Goal: Task Accomplishment & Management: Manage account settings

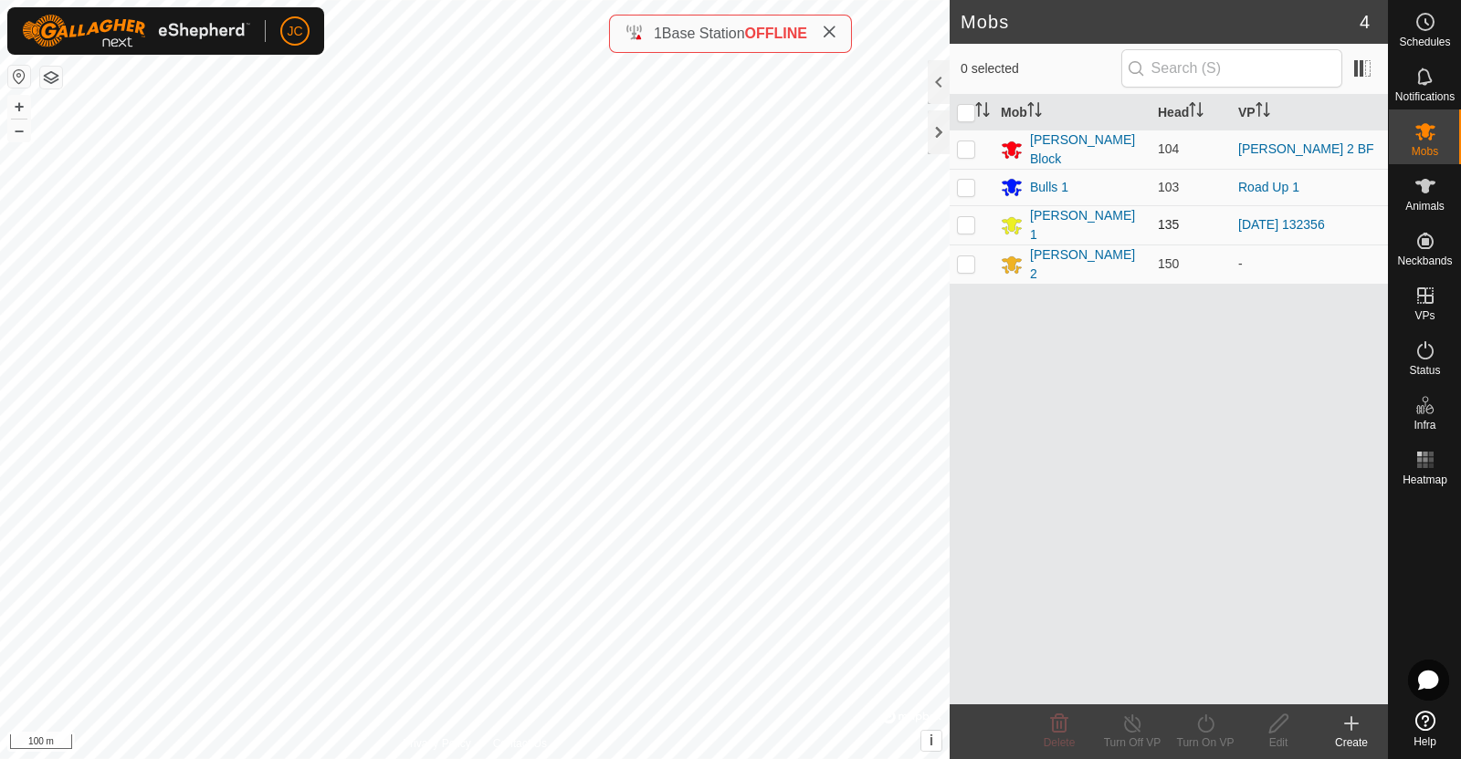
click at [967, 220] on p-checkbox at bounding box center [966, 224] width 18 height 15
checkbox input "true"
click at [1347, 738] on div "Create" at bounding box center [1350, 743] width 73 height 16
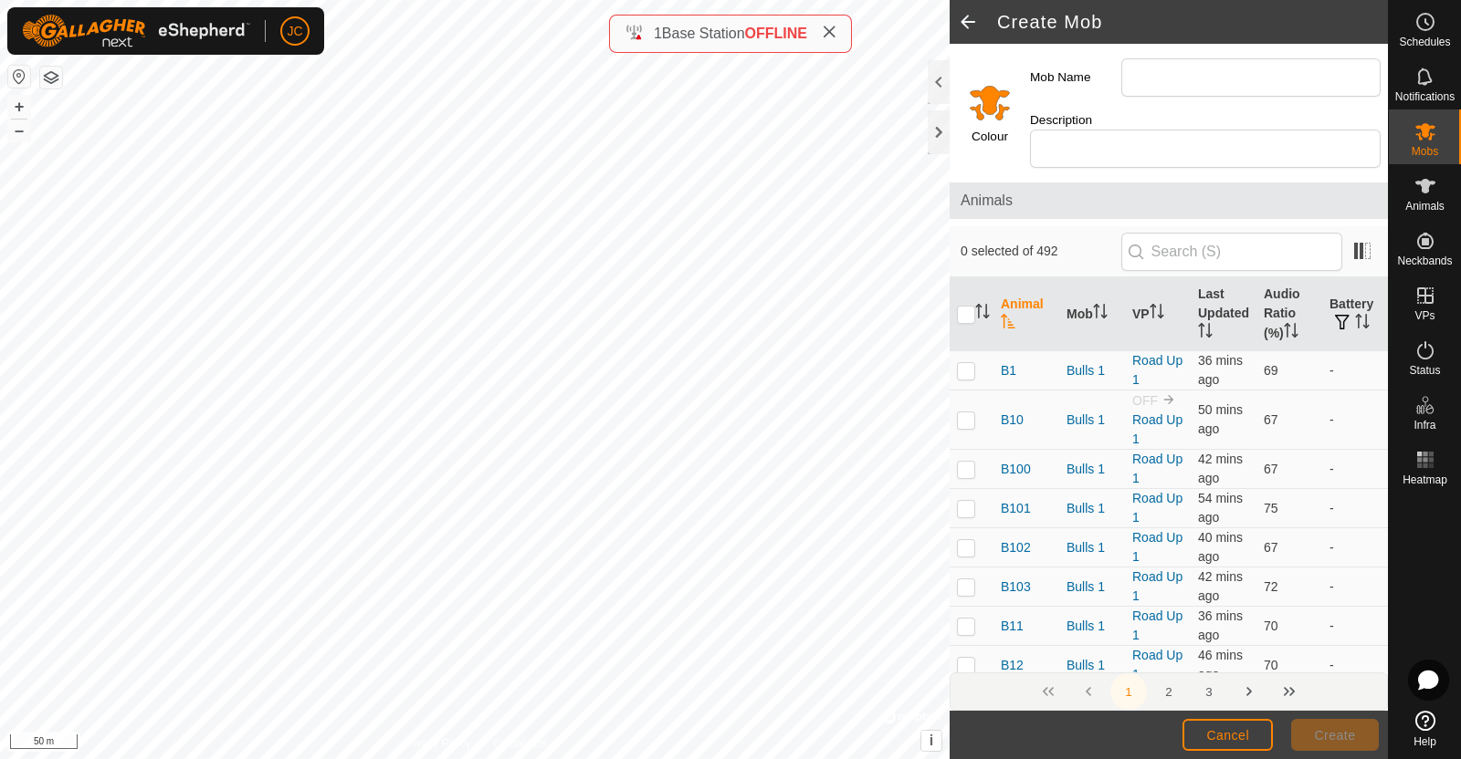
click at [965, 25] on span at bounding box center [967, 22] width 37 height 44
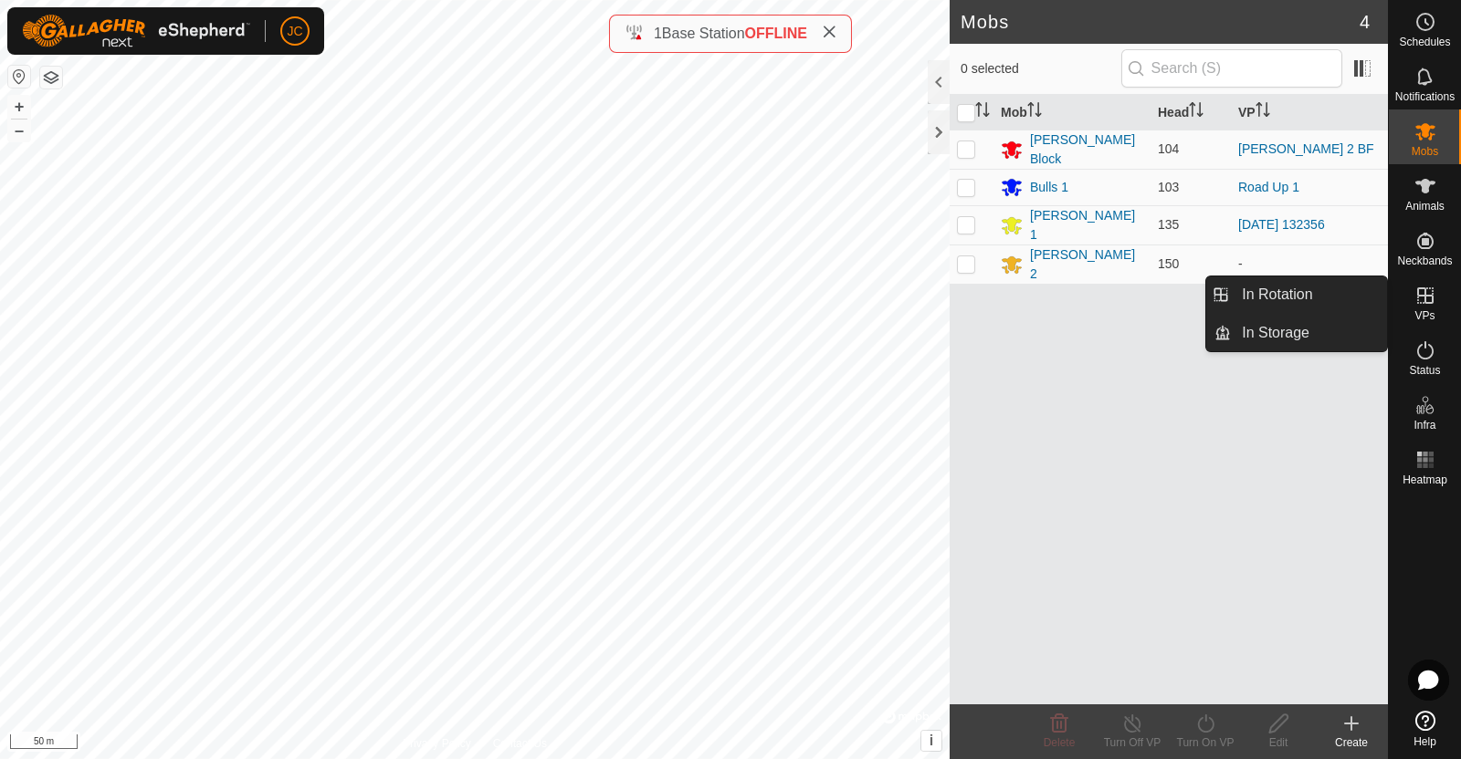
click at [1424, 296] on icon at bounding box center [1425, 296] width 16 height 16
click at [1426, 318] on span "VPs" at bounding box center [1424, 315] width 20 height 11
click at [1331, 301] on link "In Rotation" at bounding box center [1308, 295] width 156 height 37
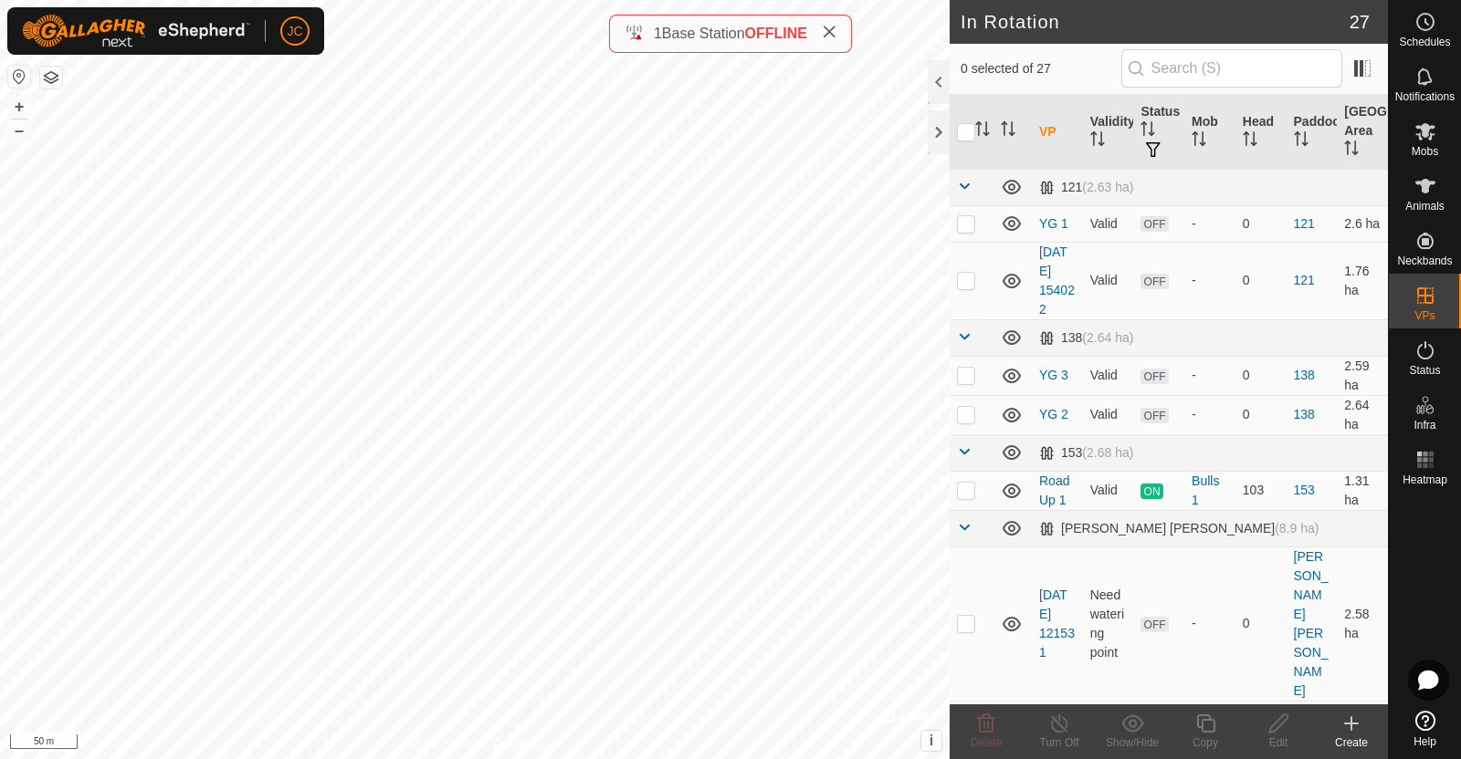
click at [1356, 732] on icon at bounding box center [1351, 724] width 22 height 22
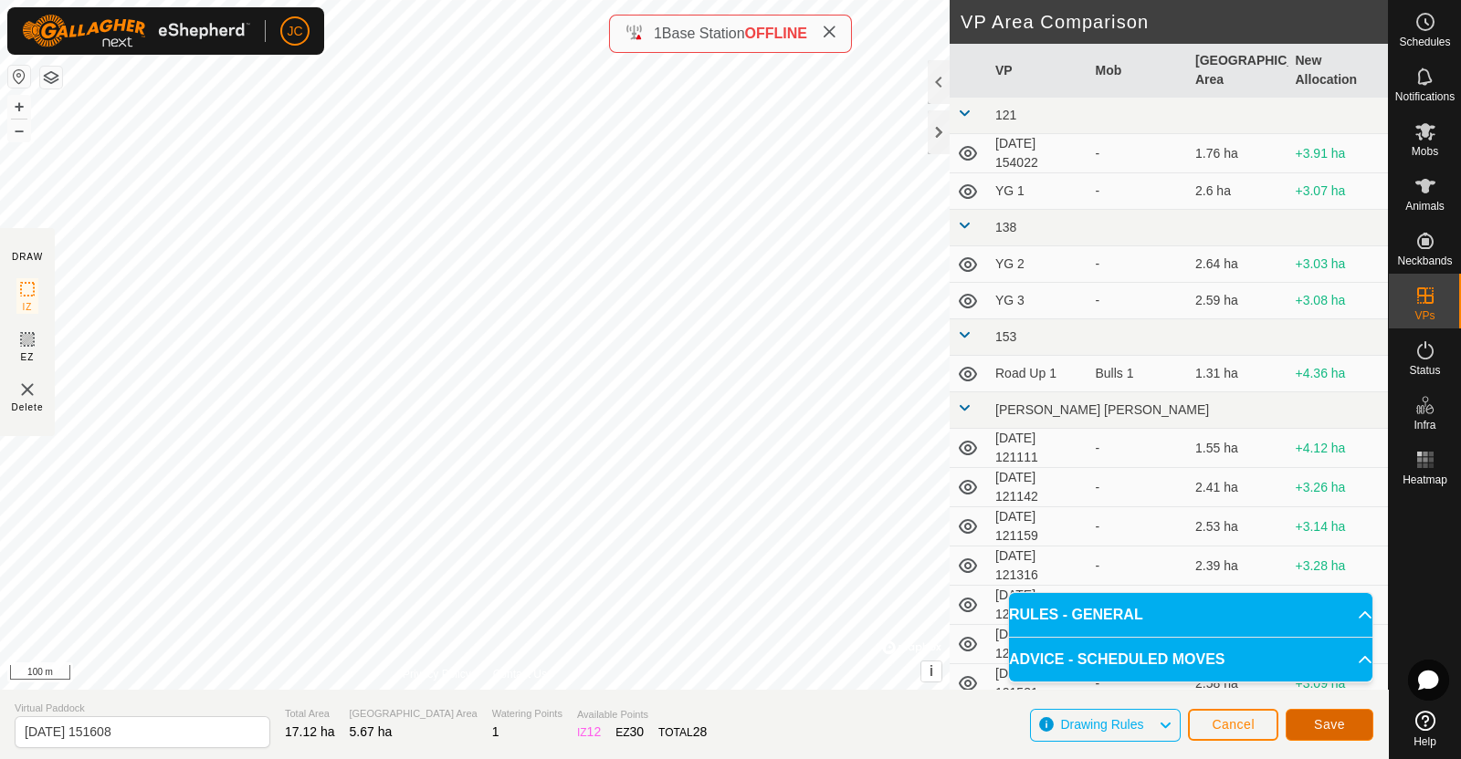
click at [1338, 727] on span "Save" at bounding box center [1329, 724] width 31 height 15
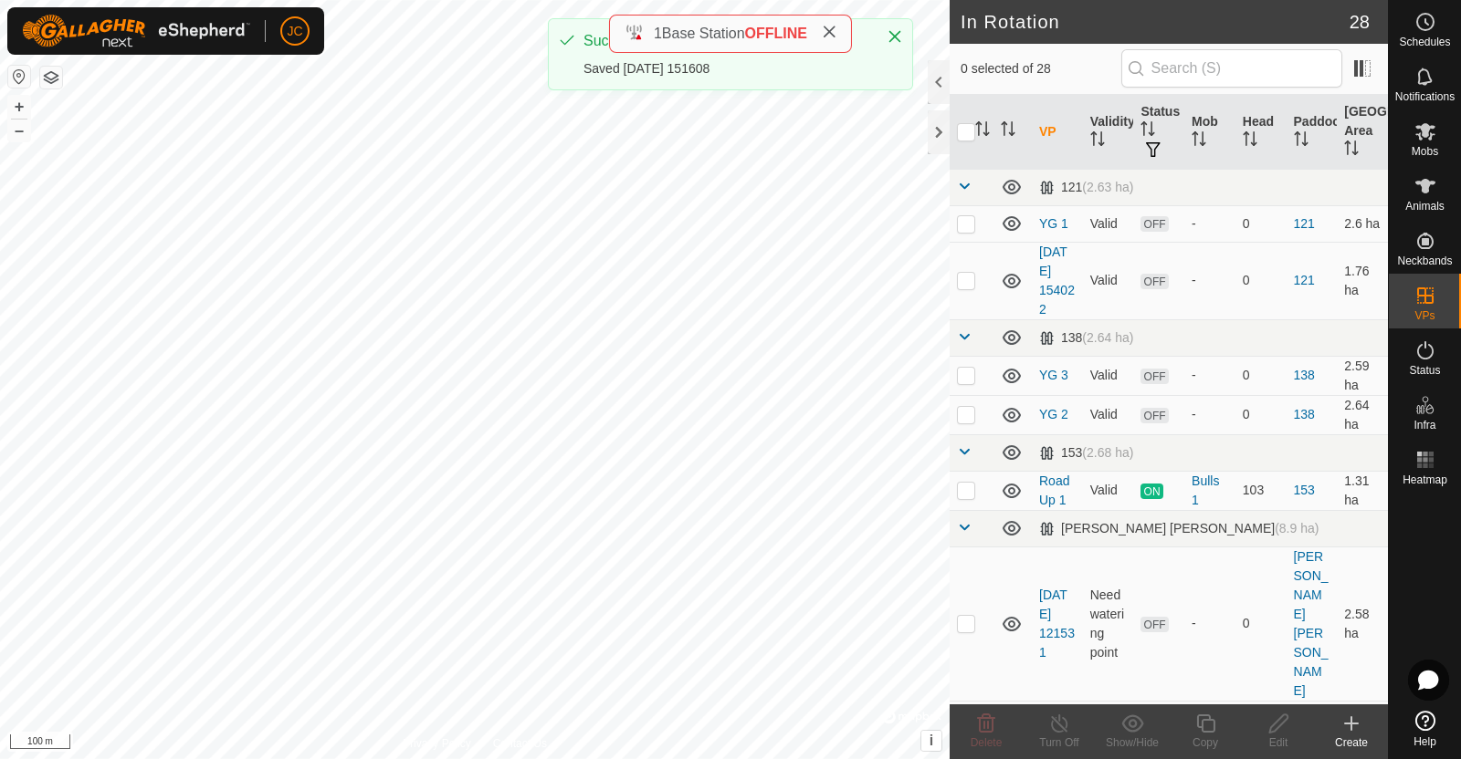
checkbox input "true"
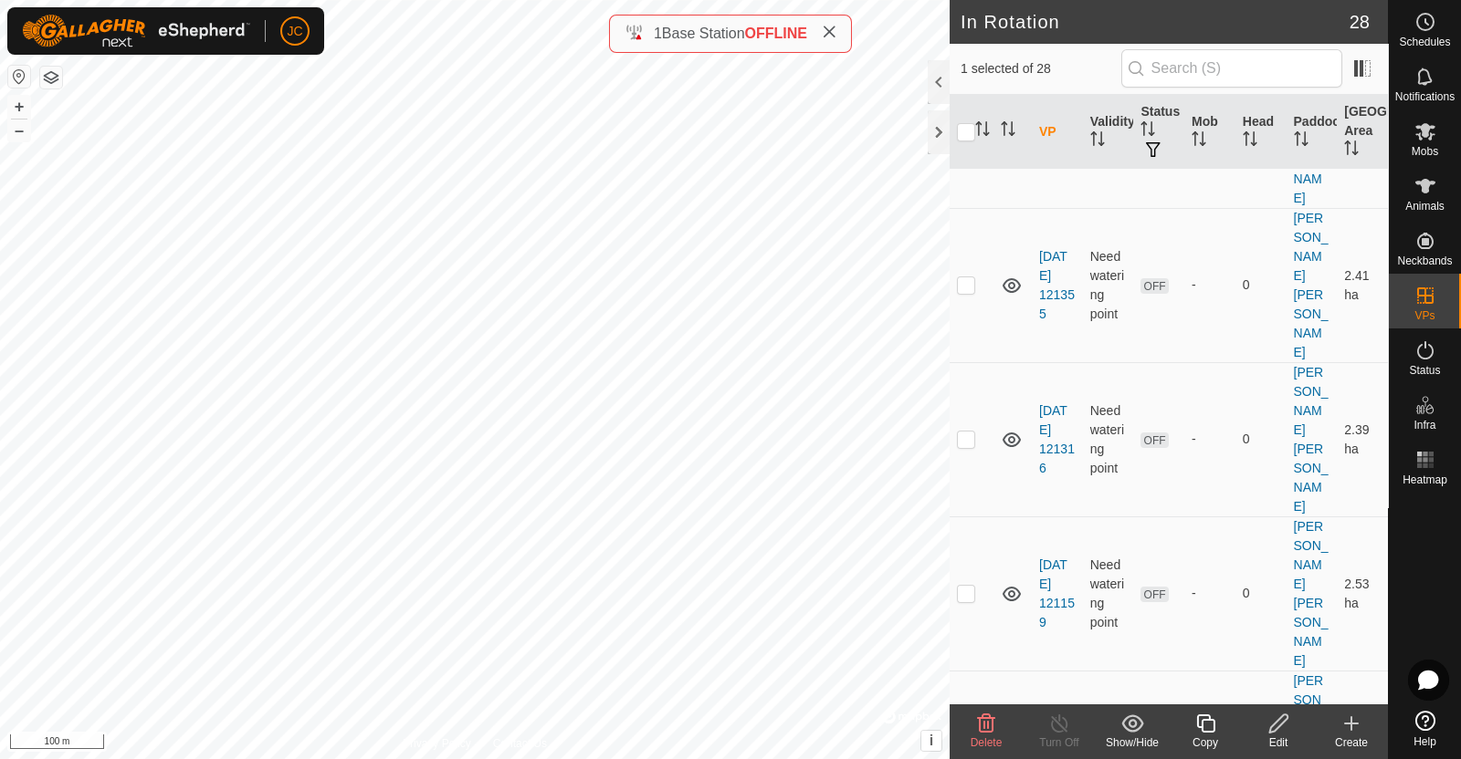
scroll to position [624, 0]
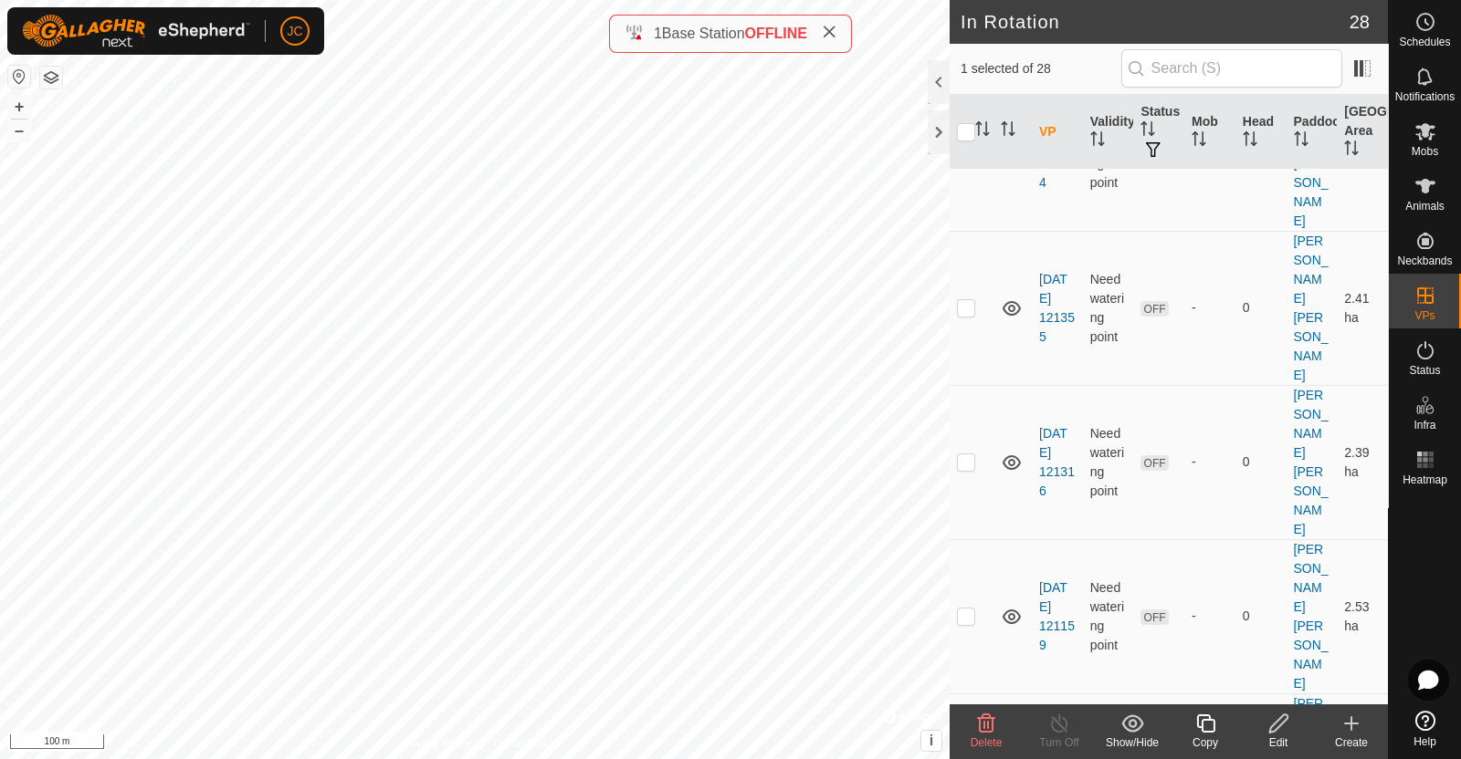
checkbox input "false"
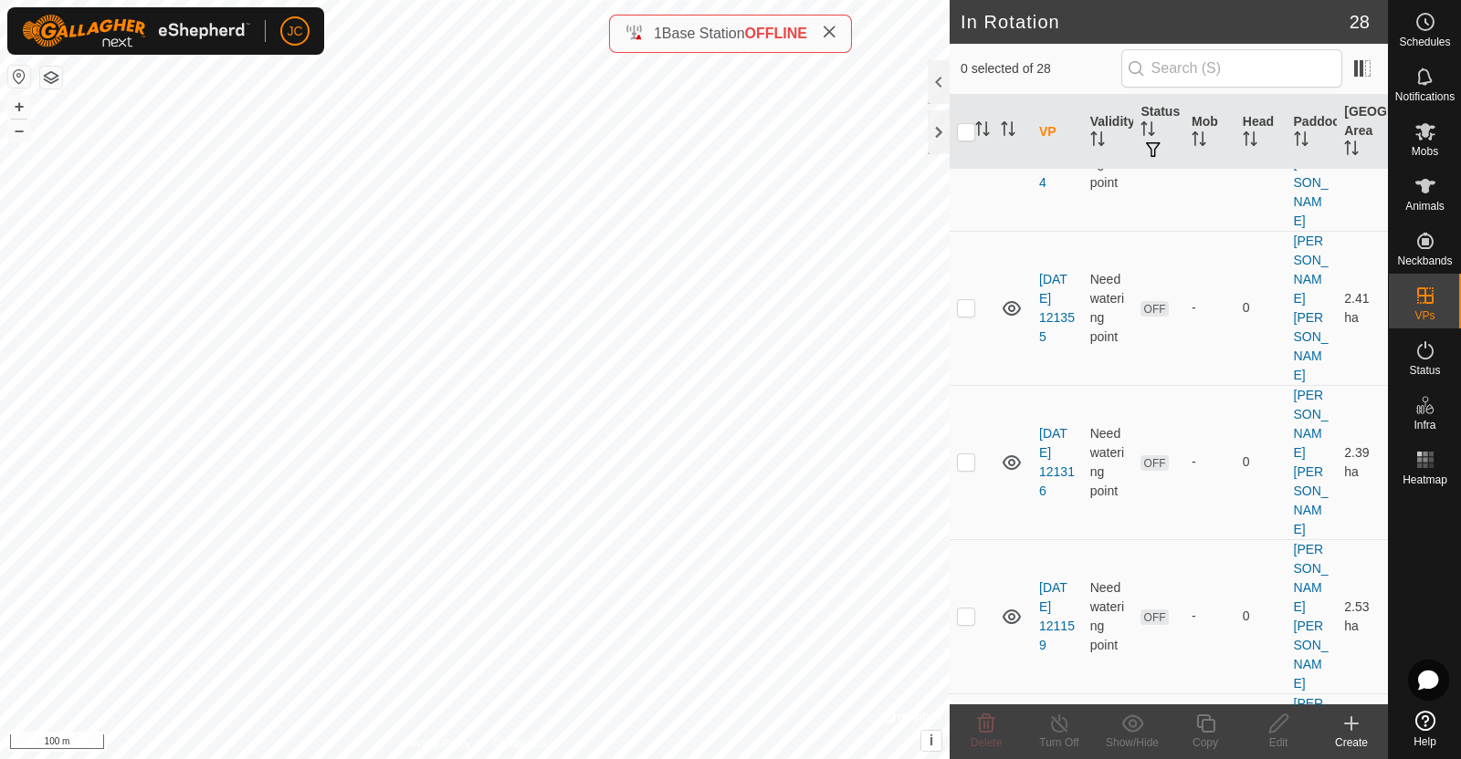
checkbox input "true"
click at [1275, 738] on div "Edit" at bounding box center [1277, 743] width 73 height 16
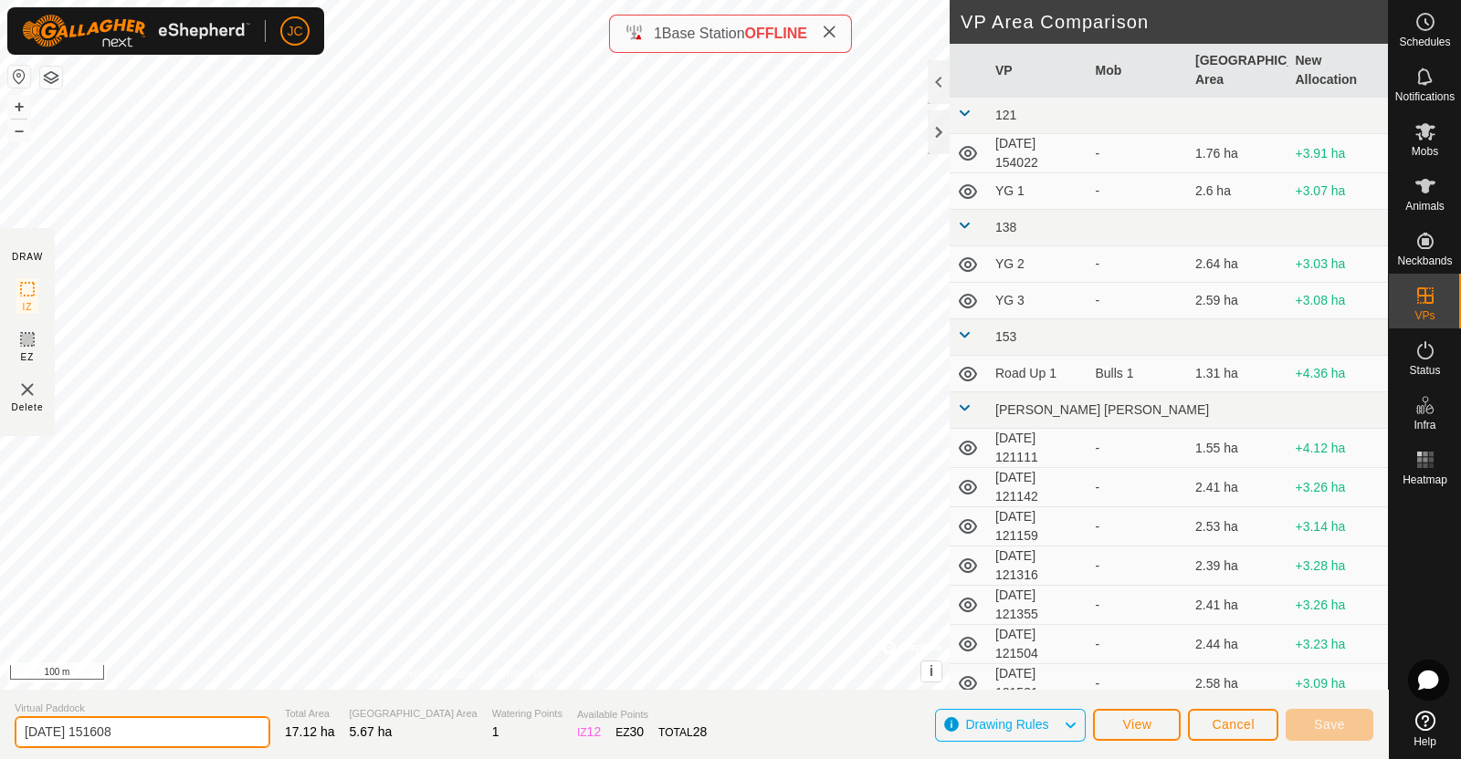
drag, startPoint x: 154, startPoint y: 724, endPoint x: 0, endPoint y: 723, distance: 154.3
click at [0, 723] on section "Virtual Paddock [DATE] 151608 Total Area 17.12 ha Grazing Area 5.67 ha Watering…" at bounding box center [693, 724] width 1387 height 69
type input "[PERSON_NAME] Shift up road"
click at [1348, 721] on button "Save" at bounding box center [1329, 725] width 88 height 32
